Goal: Information Seeking & Learning: Check status

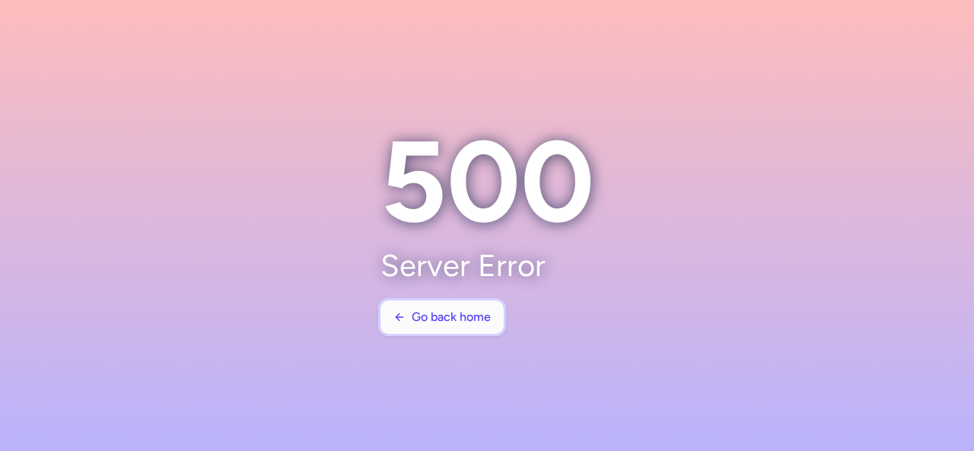
click at [453, 320] on span "Go back home" at bounding box center [451, 317] width 79 height 14
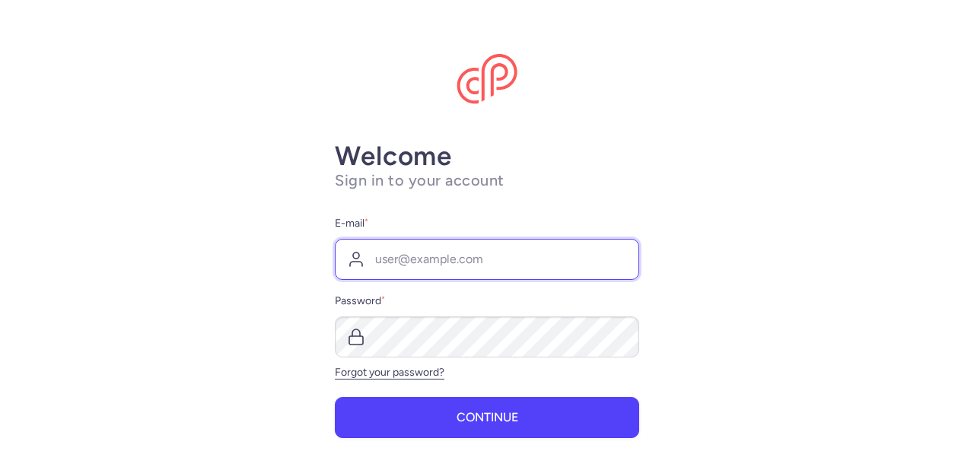
type input "[EMAIL_ADDRESS][DOMAIN_NAME]"
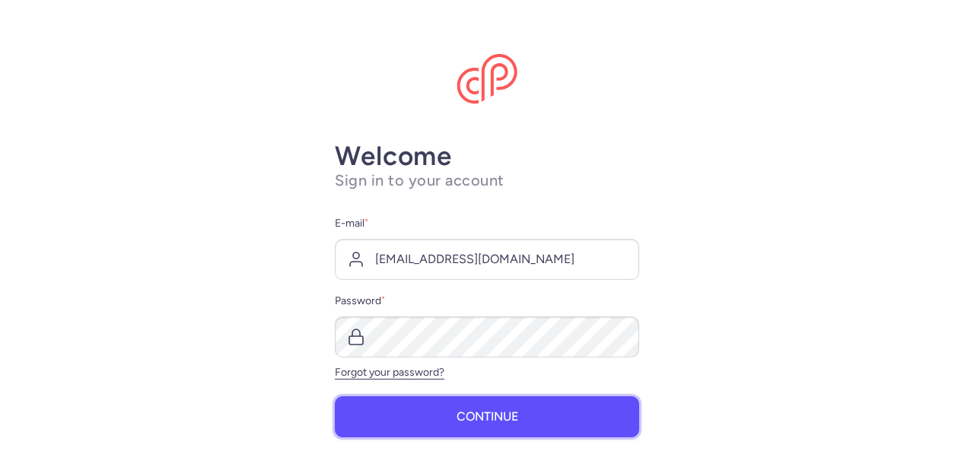
click at [443, 432] on button "Continue" at bounding box center [487, 416] width 304 height 41
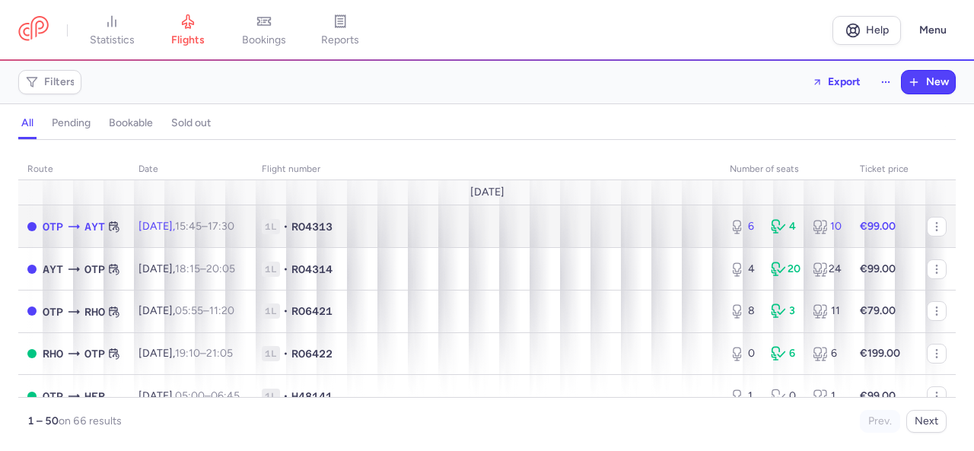
click at [787, 226] on div "4" at bounding box center [785, 226] width 29 height 15
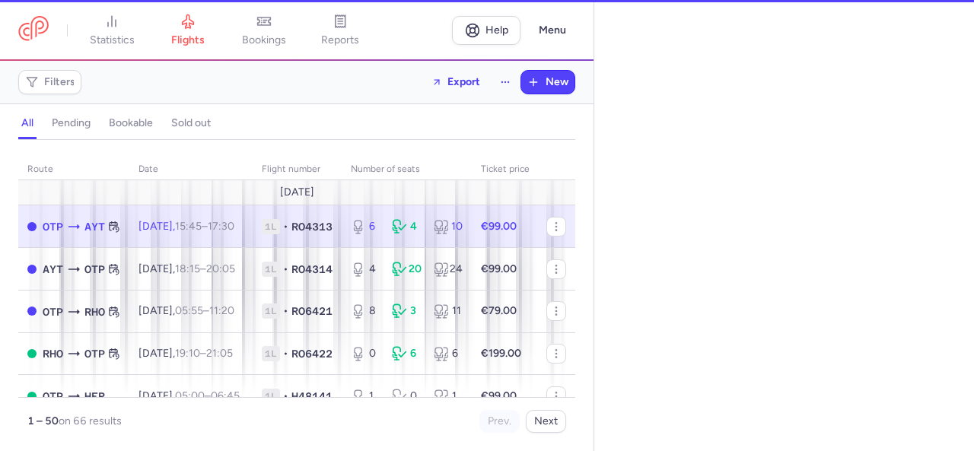
select select "hours"
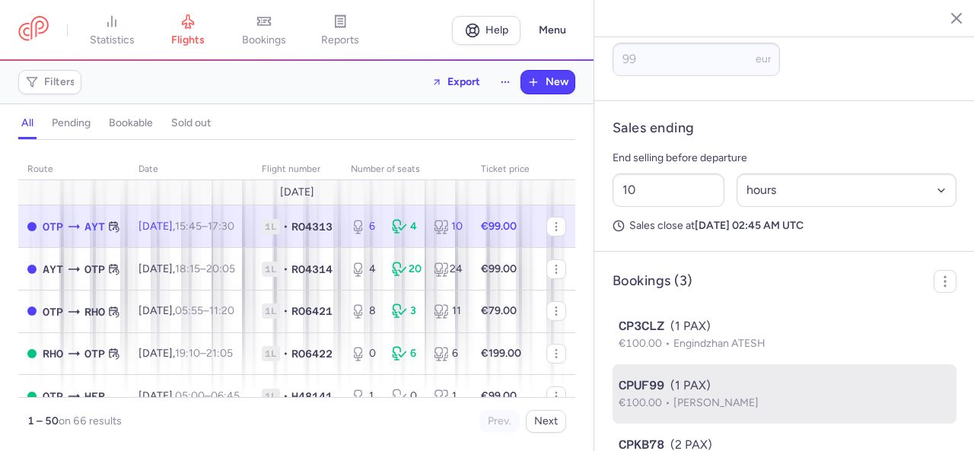
scroll to position [755, 0]
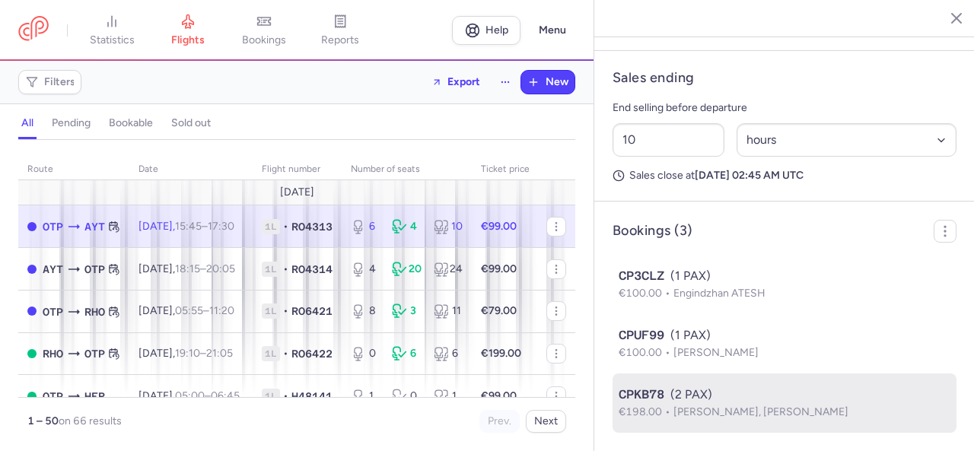
click at [694, 412] on span "[PERSON_NAME], [PERSON_NAME]" at bounding box center [760, 411] width 175 height 13
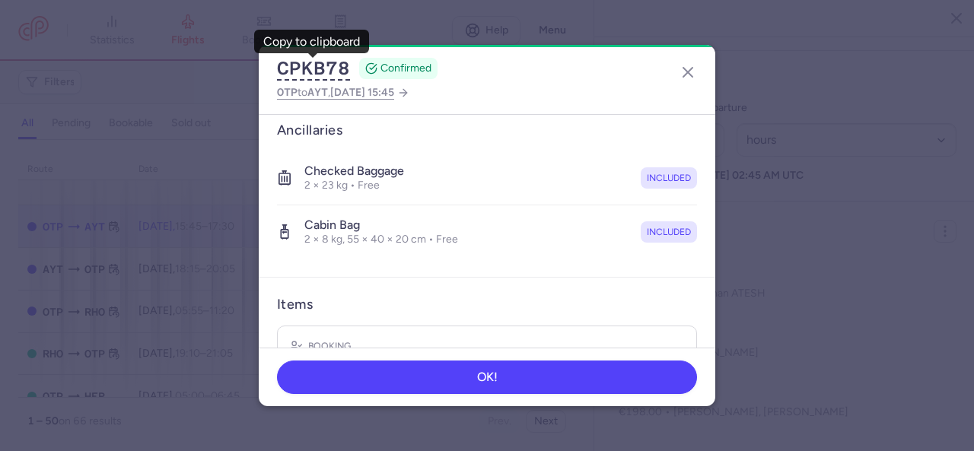
scroll to position [152, 0]
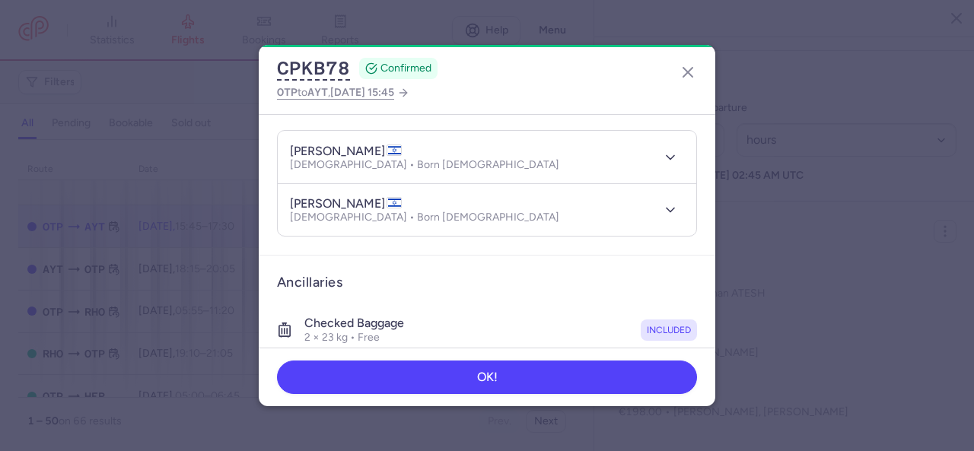
drag, startPoint x: 402, startPoint y: 151, endPoint x: 334, endPoint y: 145, distance: 68.0
click at [334, 145] on h4 "[PERSON_NAME]" at bounding box center [346, 151] width 112 height 15
copy h4 "DARAWSHA"
drag, startPoint x: 290, startPoint y: 150, endPoint x: 329, endPoint y: 153, distance: 38.9
click at [329, 153] on h4 "[PERSON_NAME]" at bounding box center [346, 151] width 112 height 15
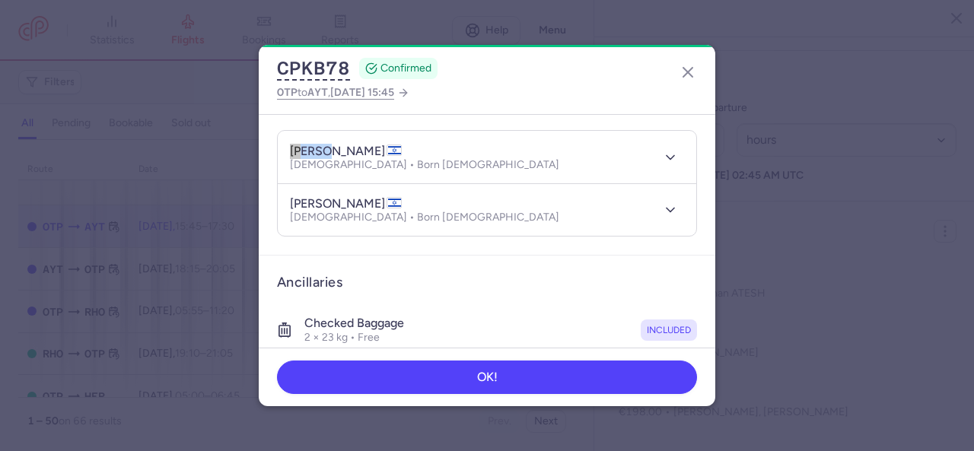
copy h4 "[PERSON_NAME]"
drag, startPoint x: 288, startPoint y: 199, endPoint x: 330, endPoint y: 203, distance: 42.8
click at [330, 203] on header "[PERSON_NAME] [DEMOGRAPHIC_DATA] • Born [DEMOGRAPHIC_DATA]" at bounding box center [487, 210] width 418 height 52
copy h4 "tofeek"
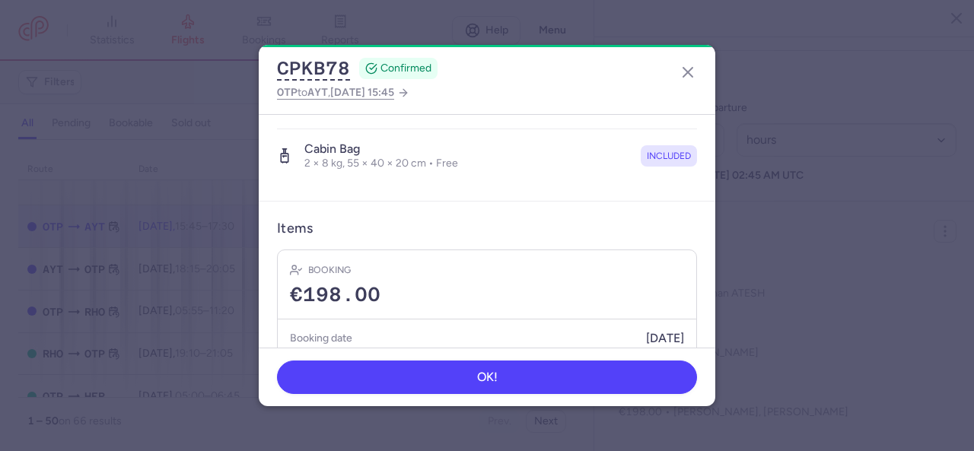
scroll to position [437, 0]
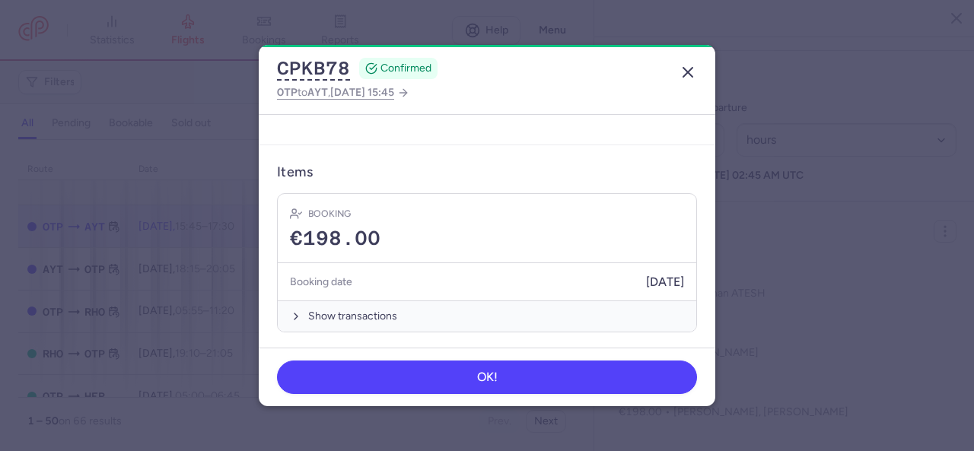
click at [683, 75] on line "button" at bounding box center [687, 72] width 9 height 9
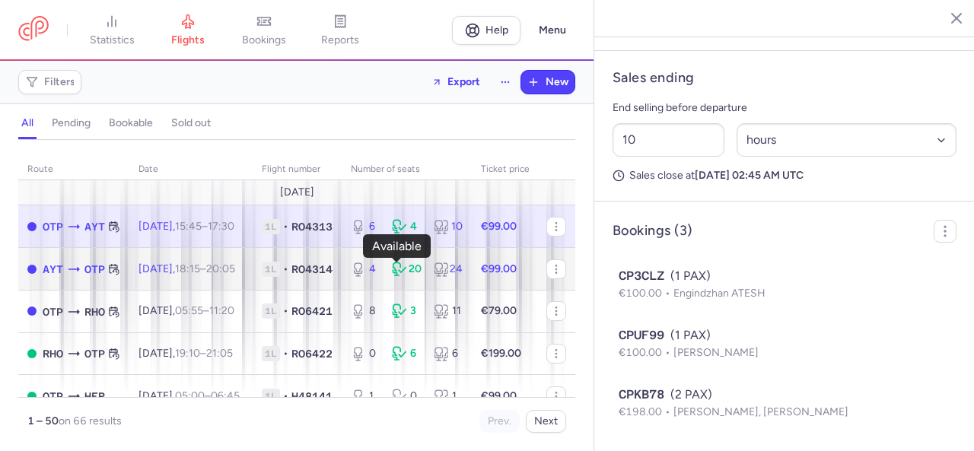
click at [366, 273] on icon at bounding box center [358, 269] width 15 height 15
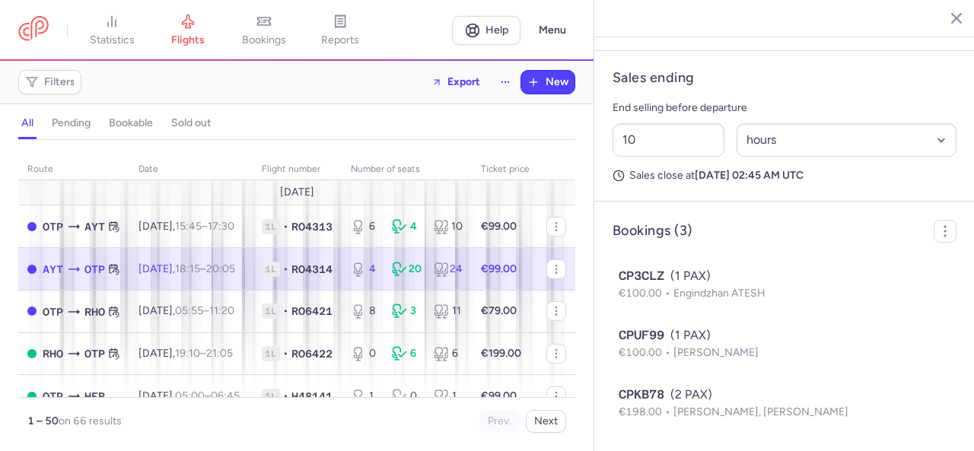
type input "4"
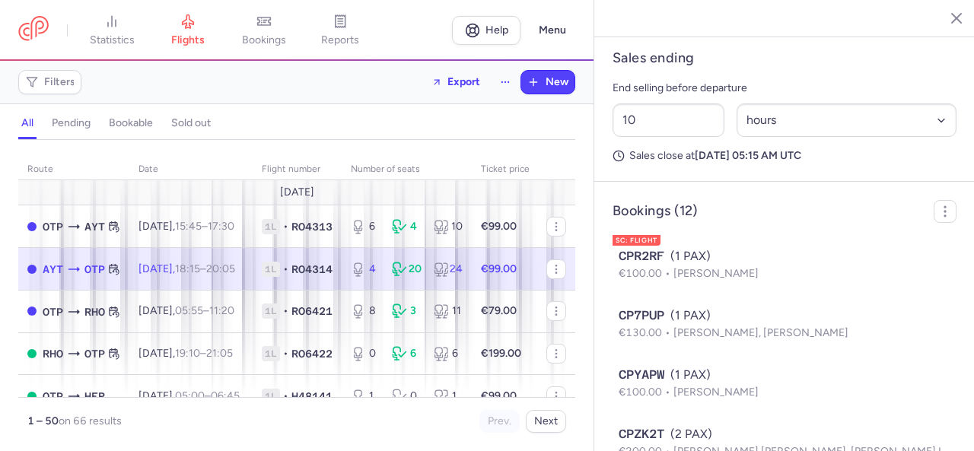
click at [453, 277] on div "4 20 24" at bounding box center [407, 269] width 124 height 27
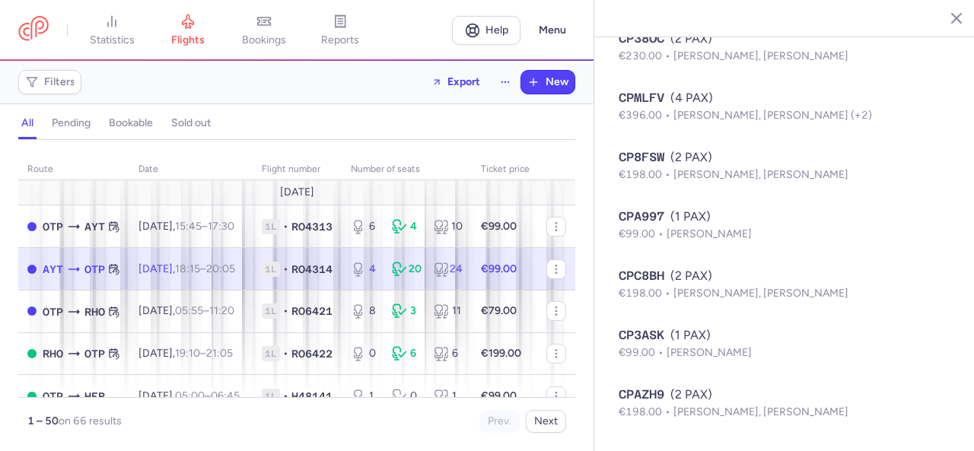
scroll to position [1289, 0]
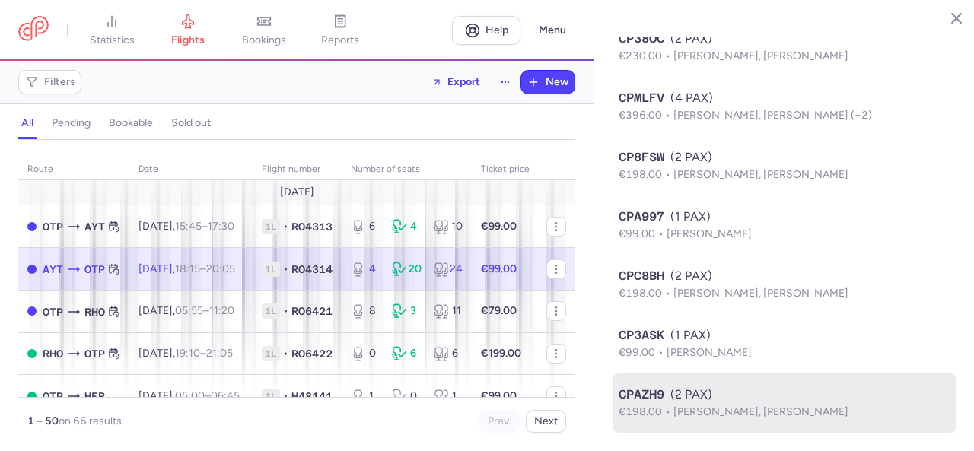
click at [736, 412] on span "[PERSON_NAME], [PERSON_NAME]" at bounding box center [760, 411] width 175 height 13
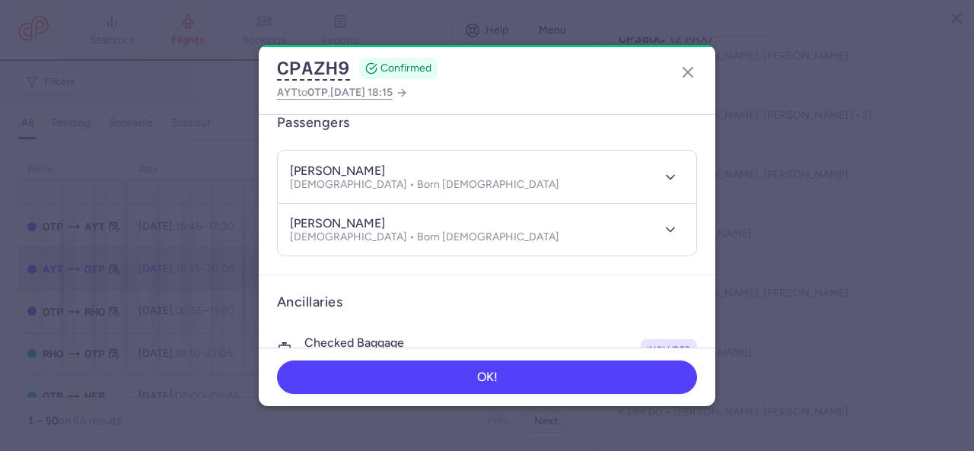
scroll to position [56, 0]
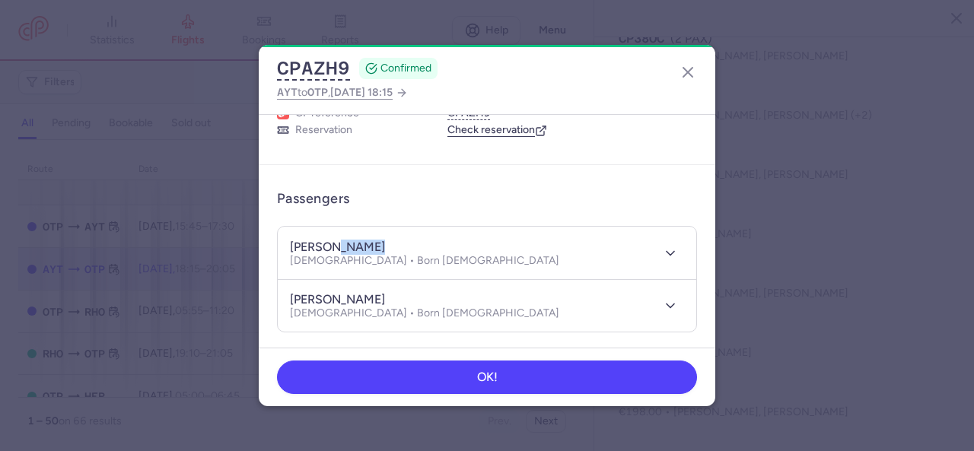
drag, startPoint x: 384, startPoint y: 249, endPoint x: 335, endPoint y: 242, distance: 49.9
click at [335, 242] on div "[PERSON_NAME]" at bounding box center [424, 247] width 269 height 16
drag, startPoint x: 365, startPoint y: 253, endPoint x: 356, endPoint y: 244, distance: 12.4
drag, startPoint x: 402, startPoint y: 299, endPoint x: 336, endPoint y: 297, distance: 66.2
click at [336, 297] on div "[PERSON_NAME]" at bounding box center [424, 300] width 269 height 16
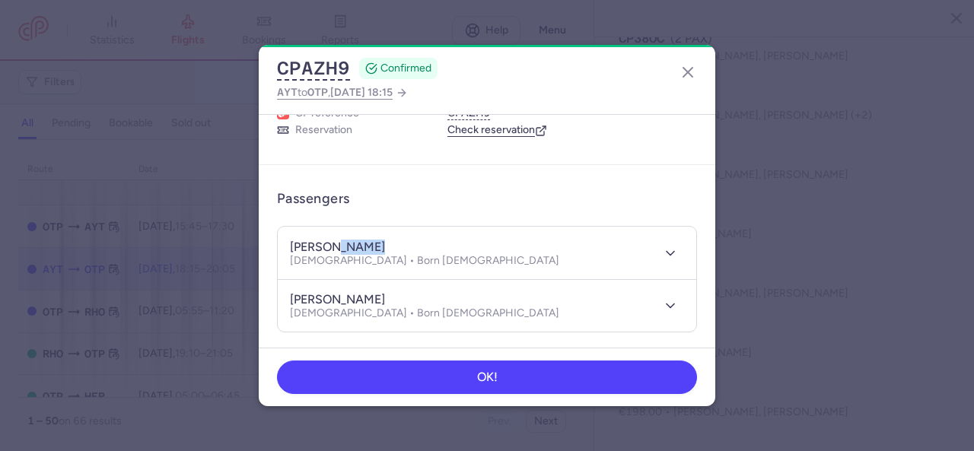
copy h4 "KORKMAZ"
drag, startPoint x: 286, startPoint y: 297, endPoint x: 335, endPoint y: 301, distance: 48.8
click at [335, 301] on header "[PERSON_NAME] [DEMOGRAPHIC_DATA] • Born [DEMOGRAPHIC_DATA]" at bounding box center [487, 306] width 418 height 52
copy h4 "nurettin"
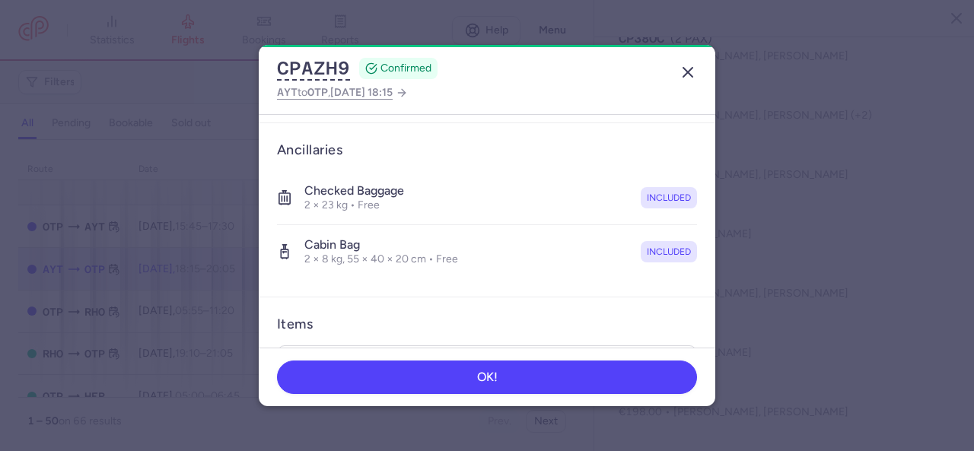
click at [691, 71] on icon "button" at bounding box center [688, 72] width 18 height 18
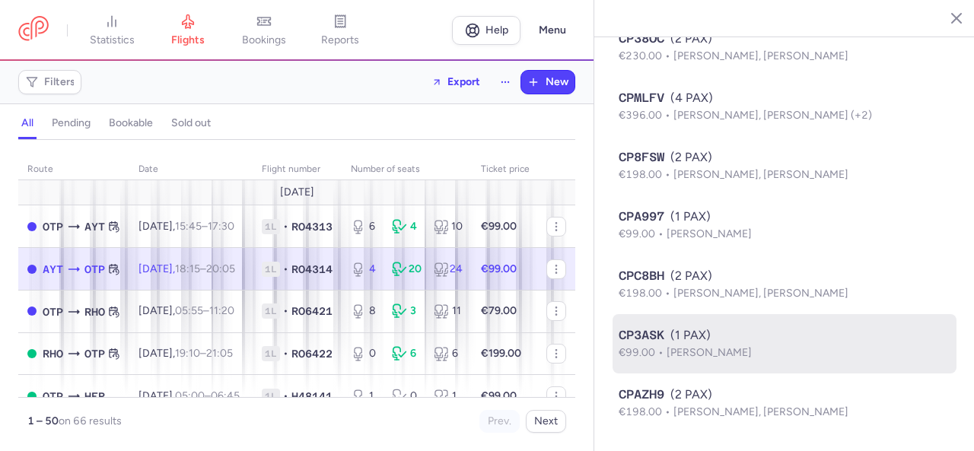
click at [734, 343] on div "CP3ASK (1 PAX)" at bounding box center [785, 335] width 332 height 18
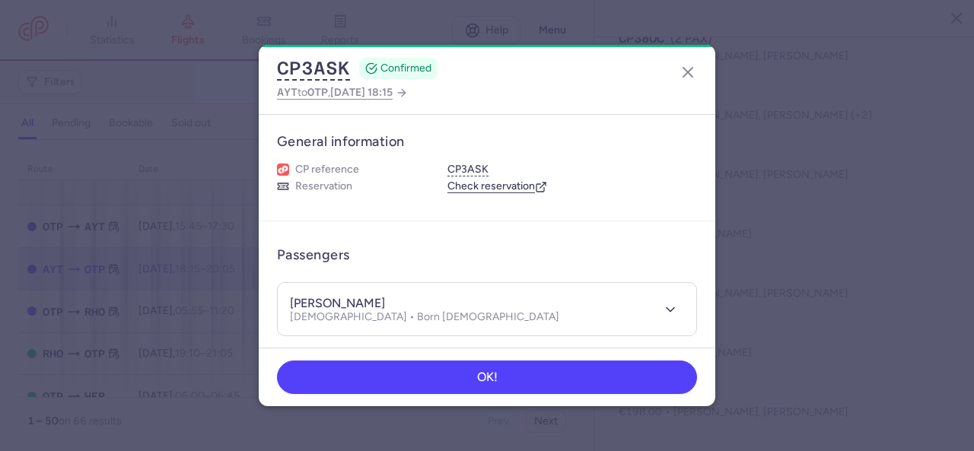
drag, startPoint x: 388, startPoint y: 301, endPoint x: 347, endPoint y: 302, distance: 41.1
drag, startPoint x: 395, startPoint y: 301, endPoint x: 381, endPoint y: 301, distance: 13.7
click at [381, 301] on div "[PERSON_NAME]" at bounding box center [424, 303] width 269 height 16
click at [689, 72] on icon "button" at bounding box center [688, 72] width 18 height 18
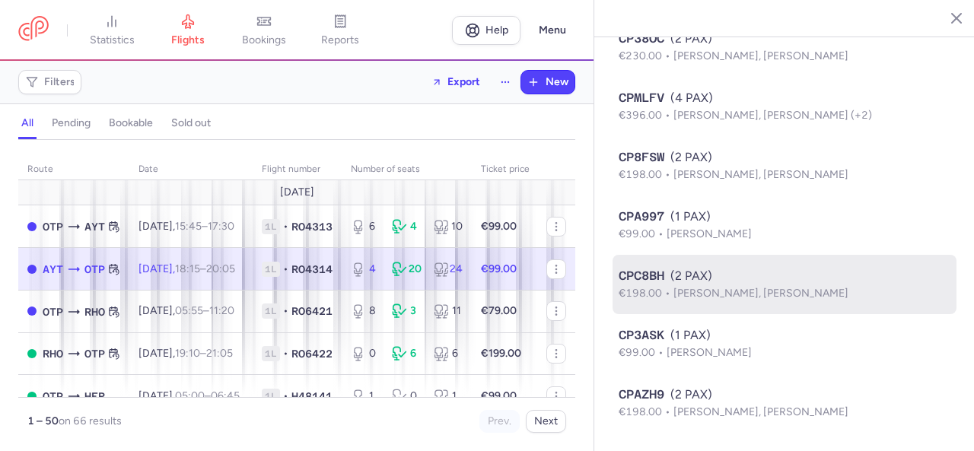
click at [696, 285] on p "€198.00 [PERSON_NAME], [PERSON_NAME]" at bounding box center [785, 293] width 332 height 17
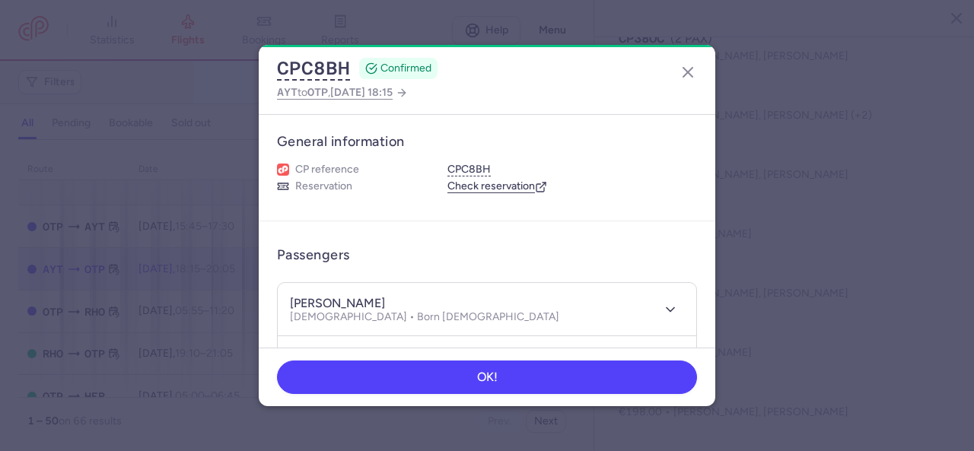
scroll to position [152, 0]
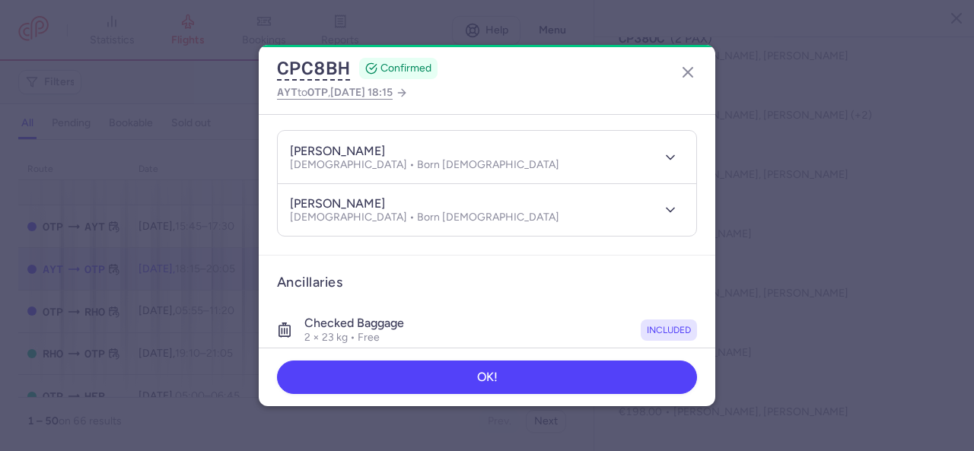
drag, startPoint x: 420, startPoint y: 153, endPoint x: 332, endPoint y: 149, distance: 87.6
click at [332, 149] on div "[PERSON_NAME] [DEMOGRAPHIC_DATA] • Born [DEMOGRAPHIC_DATA]" at bounding box center [470, 157] width 361 height 28
copy h4 "DARAWSHA"
drag, startPoint x: 289, startPoint y: 148, endPoint x: 332, endPoint y: 152, distance: 43.5
click at [332, 152] on header "[PERSON_NAME] [DEMOGRAPHIC_DATA] • Born [DEMOGRAPHIC_DATA]" at bounding box center [487, 157] width 418 height 52
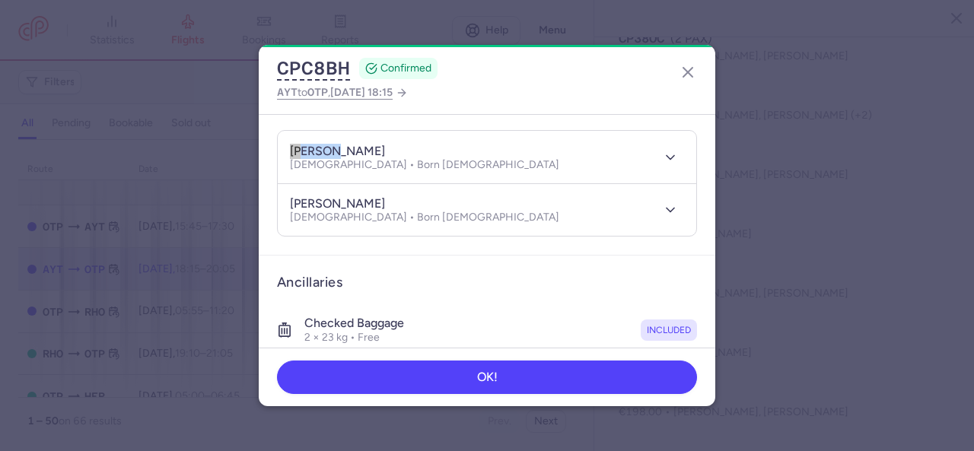
copy h4 "[PERSON_NAME]"
drag, startPoint x: 289, startPoint y: 199, endPoint x: 327, endPoint y: 208, distance: 39.1
click at [327, 208] on header "[PERSON_NAME] [DEMOGRAPHIC_DATA] • Born [DEMOGRAPHIC_DATA]" at bounding box center [487, 210] width 418 height 52
copy h4 "tofeek"
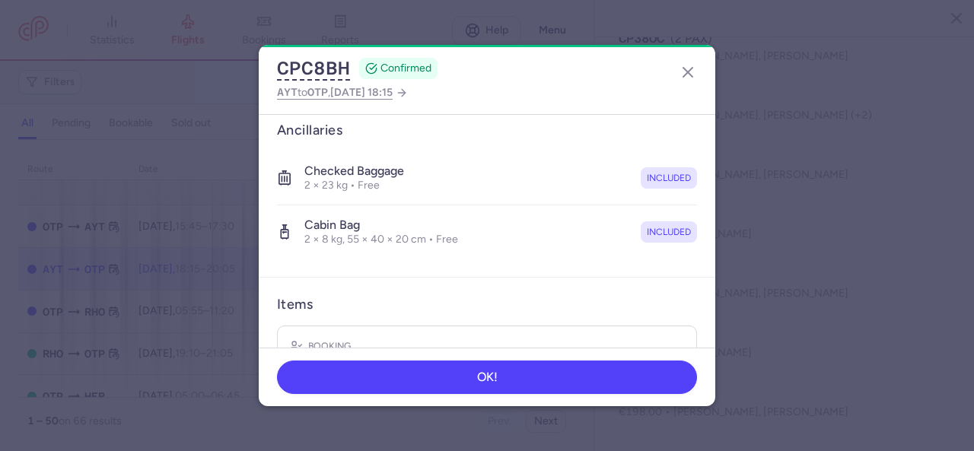
scroll to position [0, 0]
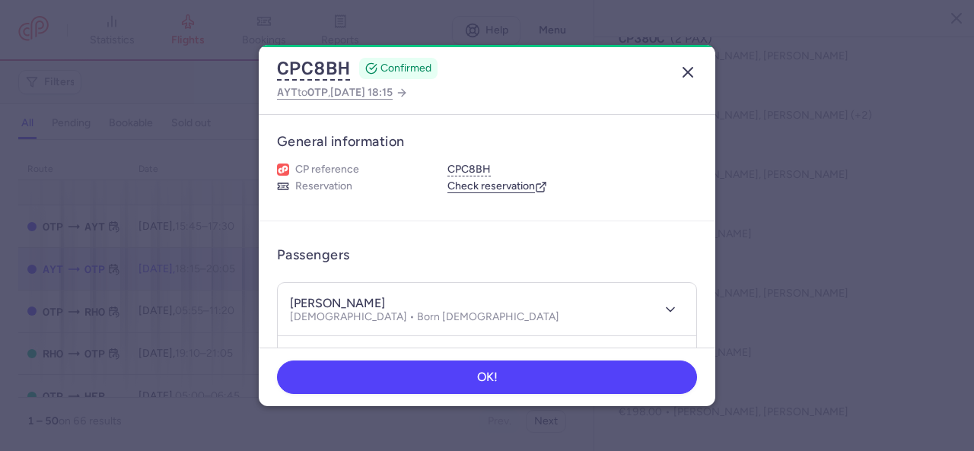
click at [685, 71] on line "button" at bounding box center [687, 72] width 9 height 9
